Goal: Ask a question

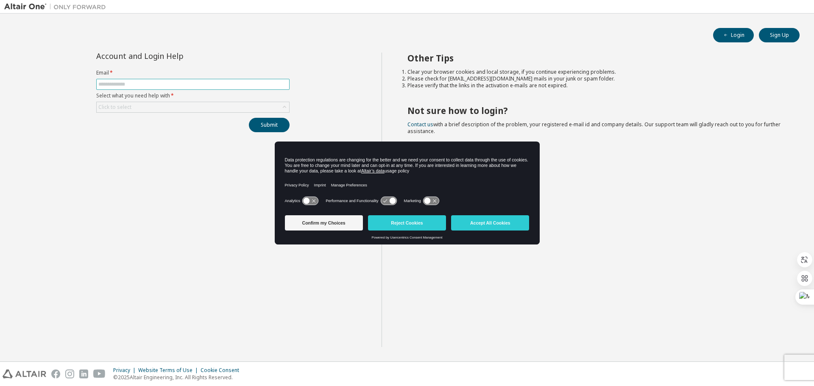
click at [116, 85] on input "text" at bounding box center [192, 84] width 189 height 7
type input "**********"
click at [176, 108] on div "Click to select" at bounding box center [193, 107] width 192 height 10
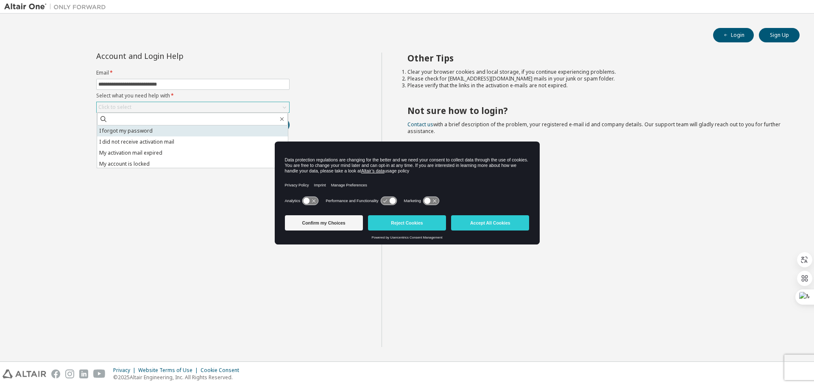
click at [165, 130] on li "I forgot my password" at bounding box center [192, 130] width 191 height 11
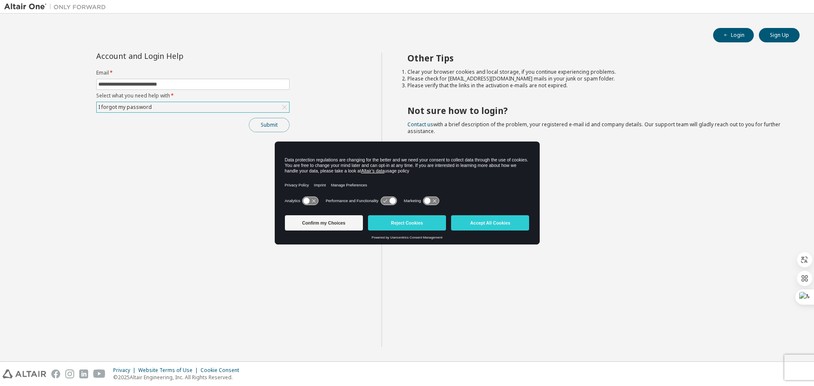
click at [264, 122] on button "Submit" at bounding box center [269, 125] width 41 height 14
click at [268, 127] on button "Submit" at bounding box center [269, 125] width 41 height 14
click at [685, 89] on div "Other Tips Clear your browser cookies and local storage, if you continue experi…" at bounding box center [595, 200] width 429 height 295
click at [485, 223] on button "Accept All Cookies" at bounding box center [490, 222] width 78 height 15
